Goal: Task Accomplishment & Management: Complete application form

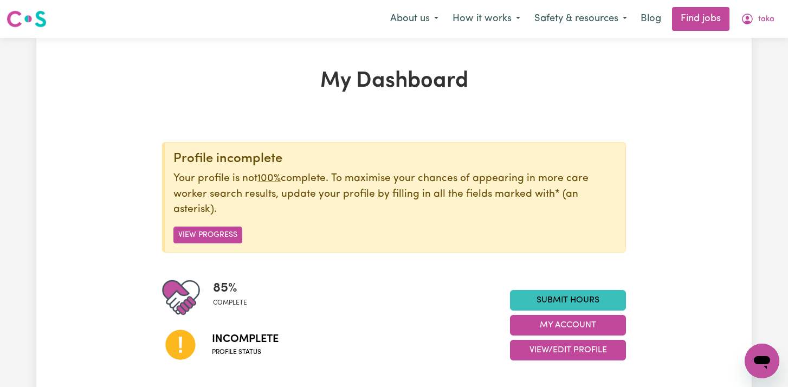
scroll to position [524, 0]
click at [772, 9] on button "taka" at bounding box center [758, 19] width 48 height 23
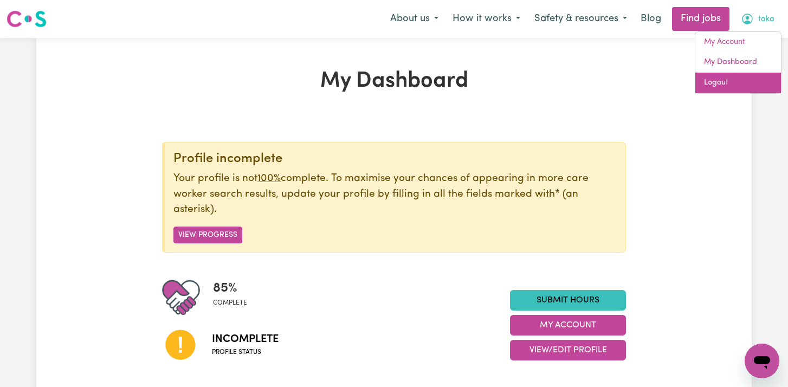
click at [734, 76] on link "Logout" at bounding box center [738, 83] width 86 height 21
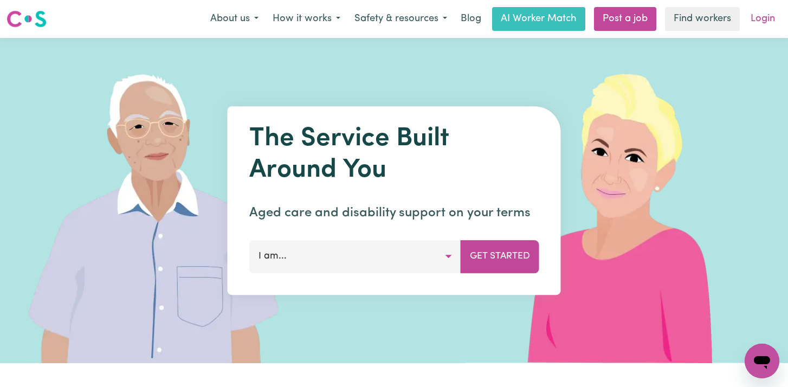
click at [754, 18] on link "Login" at bounding box center [762, 19] width 37 height 24
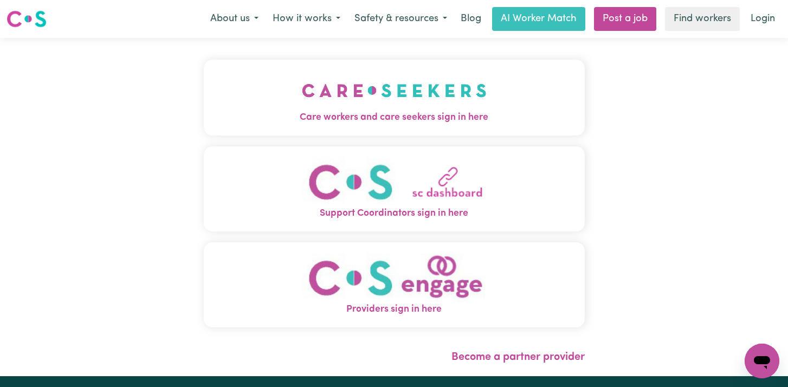
click at [506, 117] on span "Care workers and care seekers sign in here" at bounding box center [394, 118] width 381 height 14
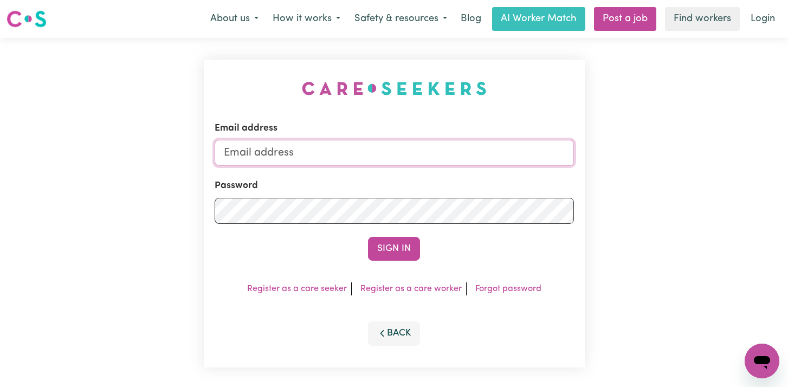
click at [432, 146] on input "Email address" at bounding box center [394, 153] width 359 height 26
type input "[EMAIL_ADDRESS][DOMAIN_NAME]"
click at [368, 237] on button "Sign In" at bounding box center [394, 249] width 52 height 24
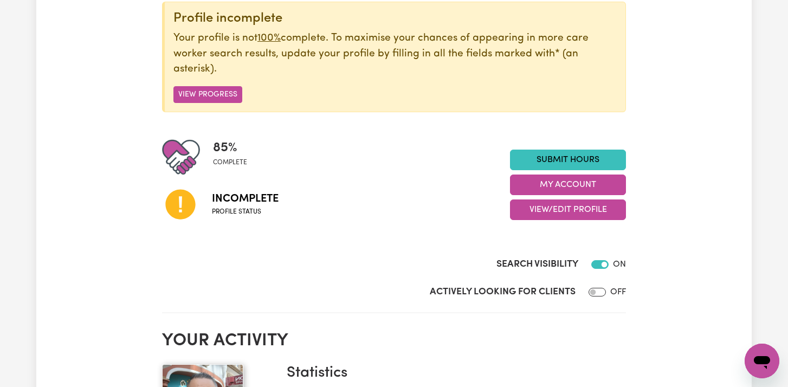
scroll to position [133, 0]
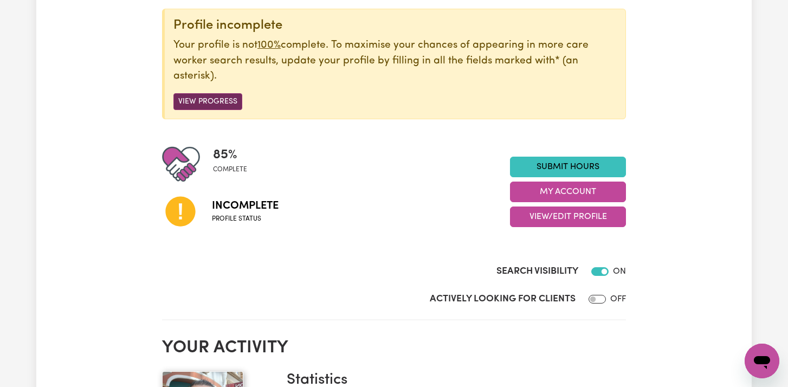
click at [225, 101] on button "View Progress" at bounding box center [207, 101] width 69 height 17
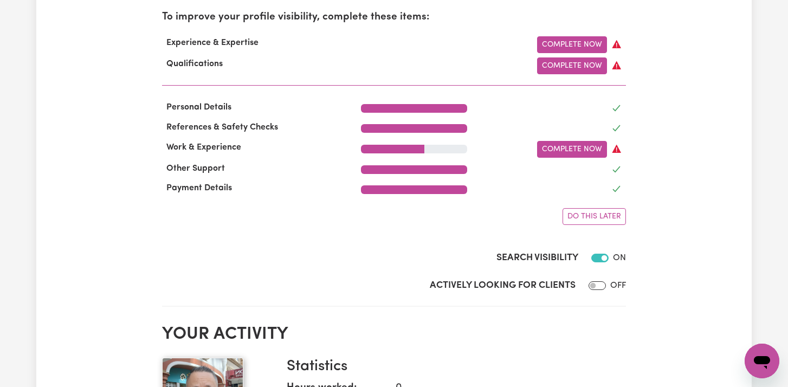
scroll to position [378, 0]
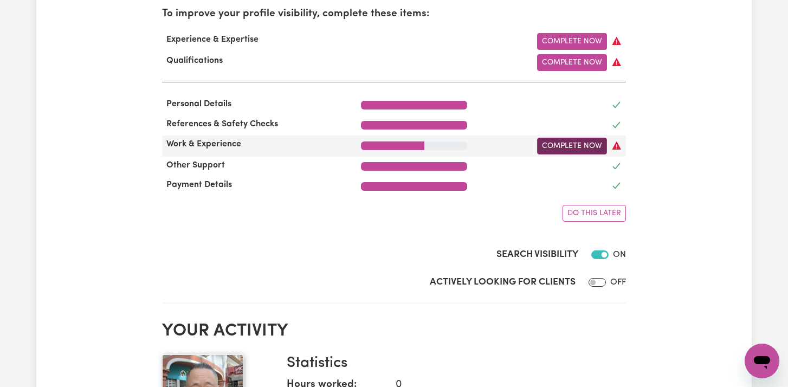
click at [559, 146] on link "Complete Now" at bounding box center [572, 146] width 70 height 17
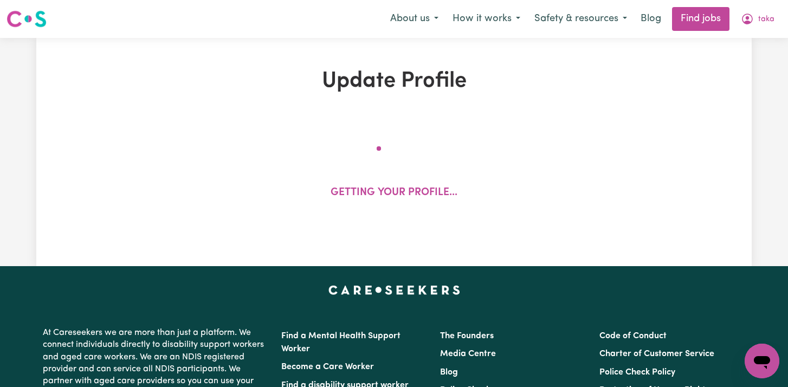
select select "2022"
select select "Certificate III (Individual Support)"
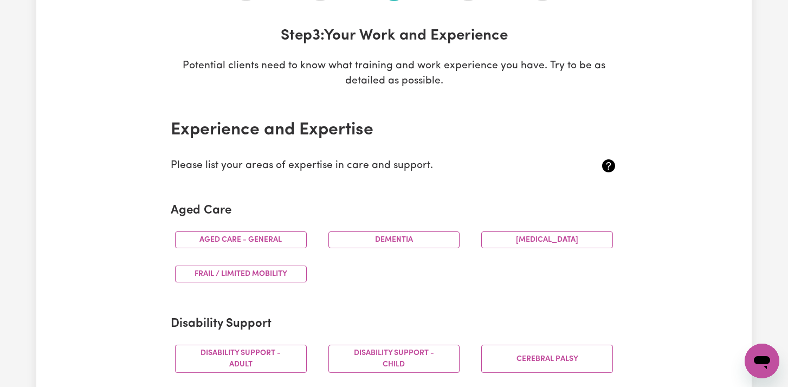
scroll to position [151, 0]
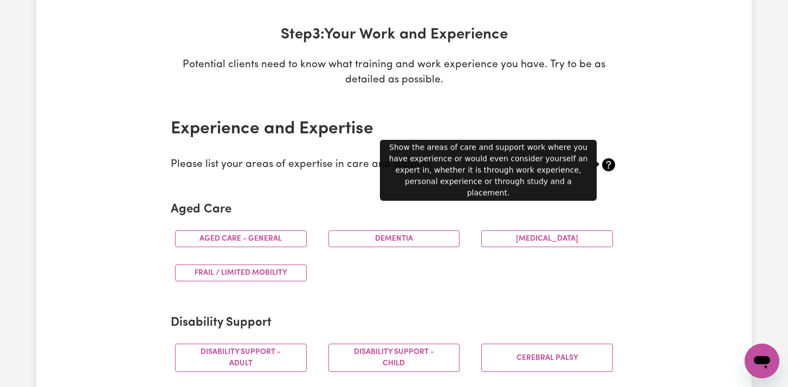
click at [608, 163] on icon at bounding box center [608, 164] width 13 height 13
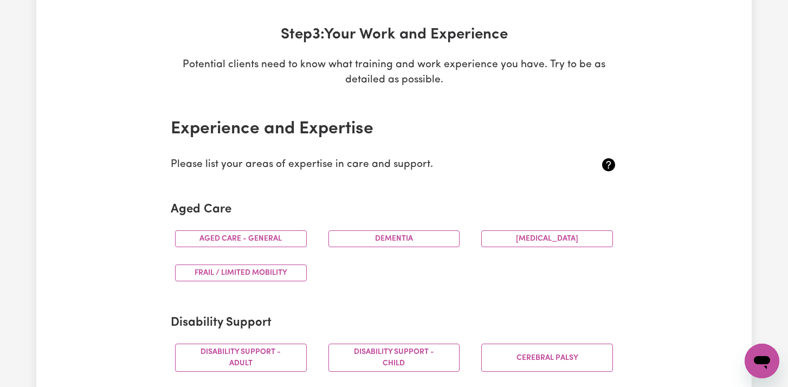
click at [608, 163] on icon at bounding box center [608, 164] width 13 height 13
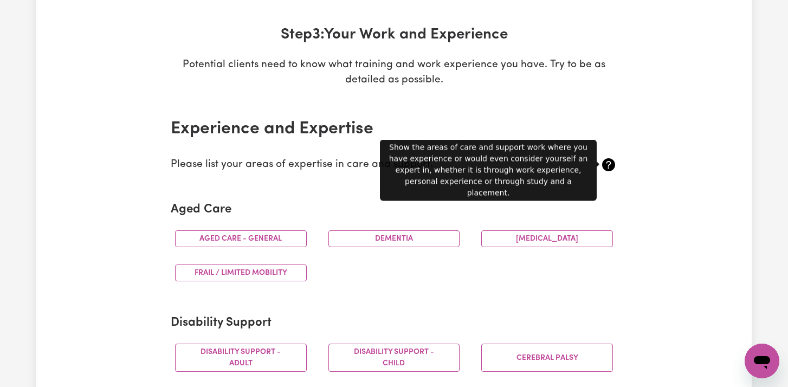
click at [608, 163] on icon at bounding box center [608, 164] width 13 height 13
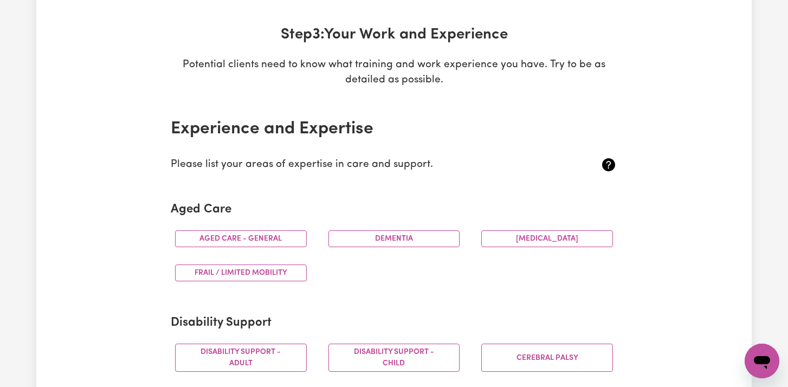
click at [612, 162] on icon at bounding box center [608, 164] width 13 height 13
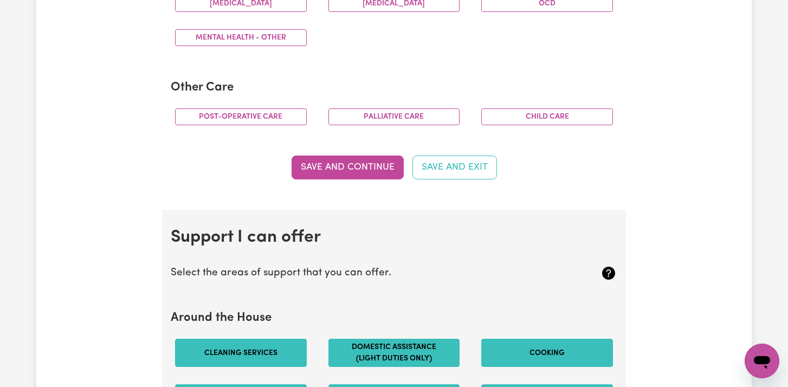
scroll to position [767, 0]
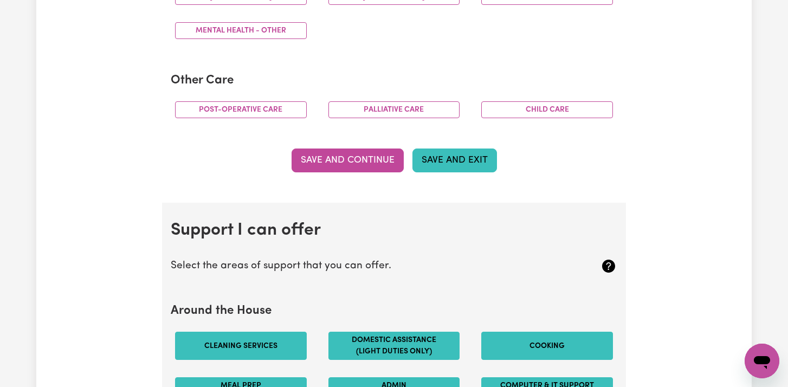
click at [456, 163] on button "Save and Exit" at bounding box center [454, 161] width 85 height 24
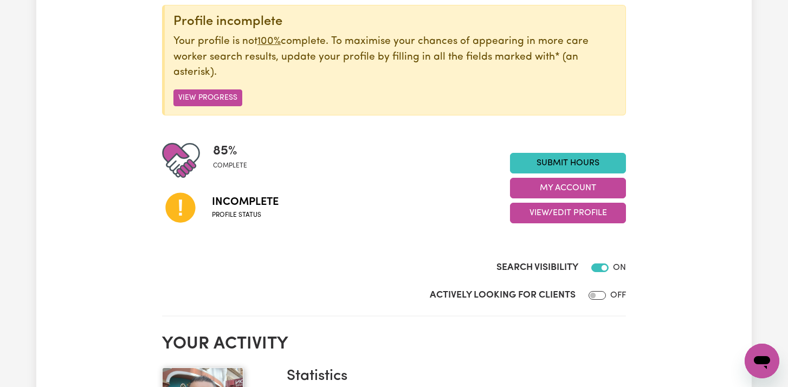
scroll to position [134, 0]
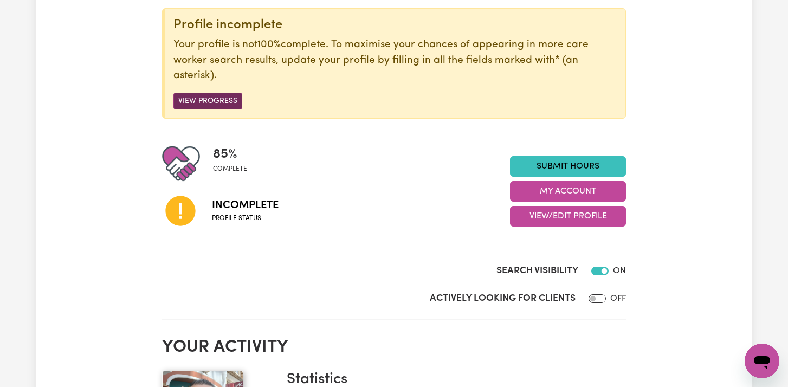
click at [224, 109] on button "View Progress" at bounding box center [207, 101] width 69 height 17
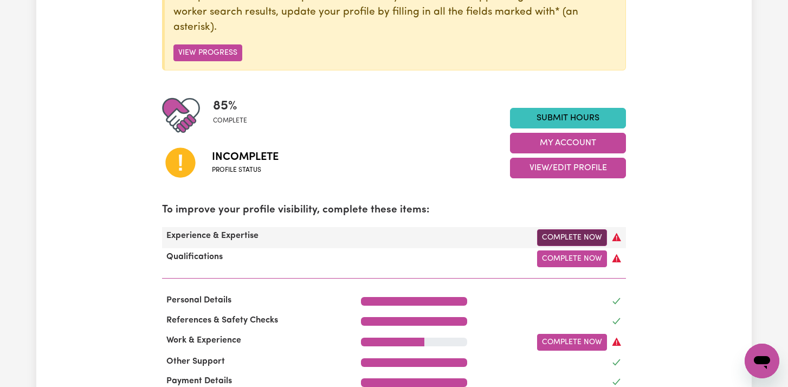
scroll to position [184, 0]
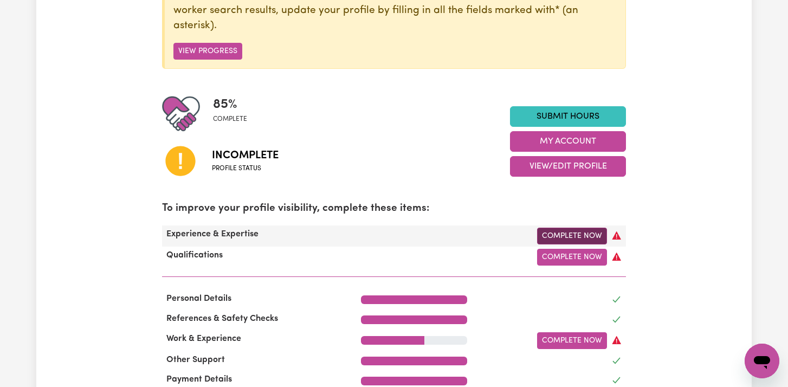
click at [576, 241] on link "Complete Now" at bounding box center [572, 236] width 70 height 17
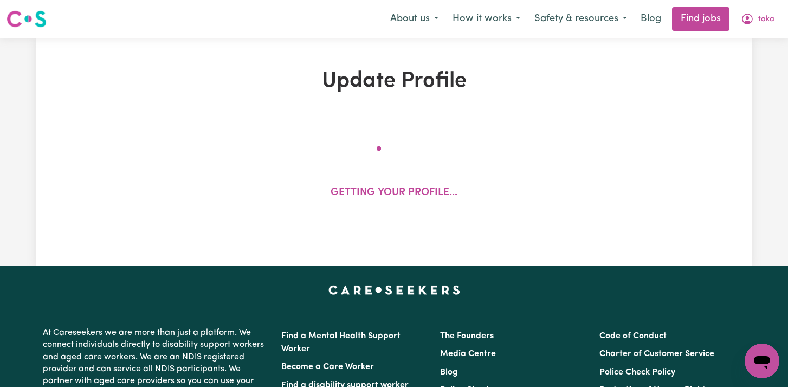
select select "2022"
select select "Certificate III (Individual Support)"
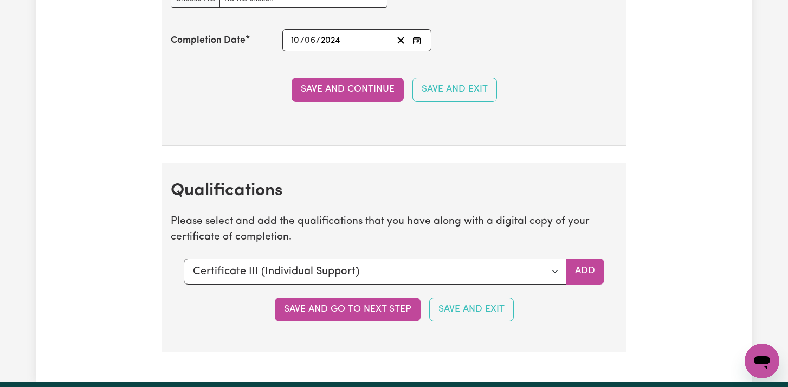
scroll to position [2590, 0]
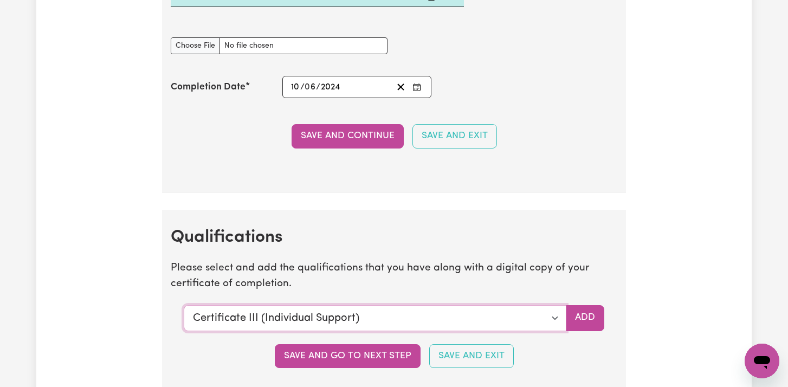
click at [520, 313] on select "Select a qualification to add... Certificate III (Individual Support) Certifica…" at bounding box center [375, 318] width 383 height 26
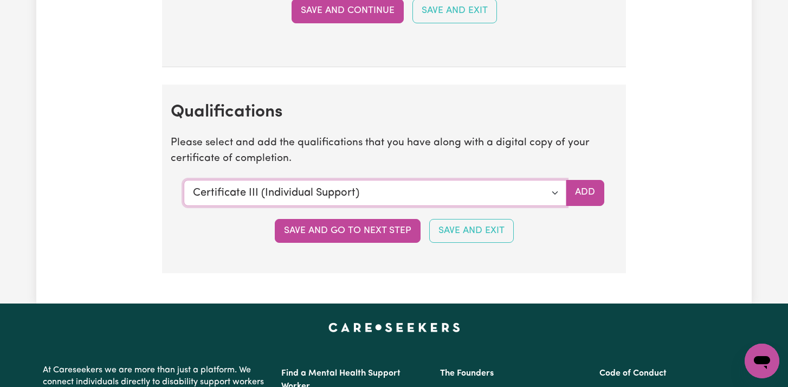
scroll to position [2719, 0]
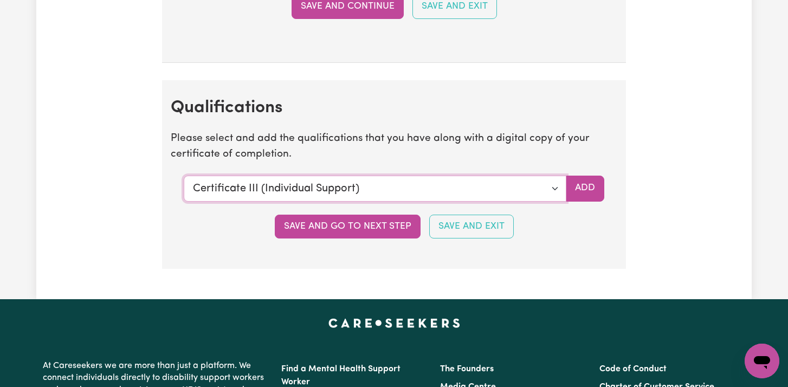
click at [547, 190] on select "Select a qualification to add... Certificate III (Individual Support) Certifica…" at bounding box center [375, 189] width 383 height 26
click at [494, 233] on button "Save and Exit" at bounding box center [471, 227] width 85 height 24
